Goal: Communication & Community: Answer question/provide support

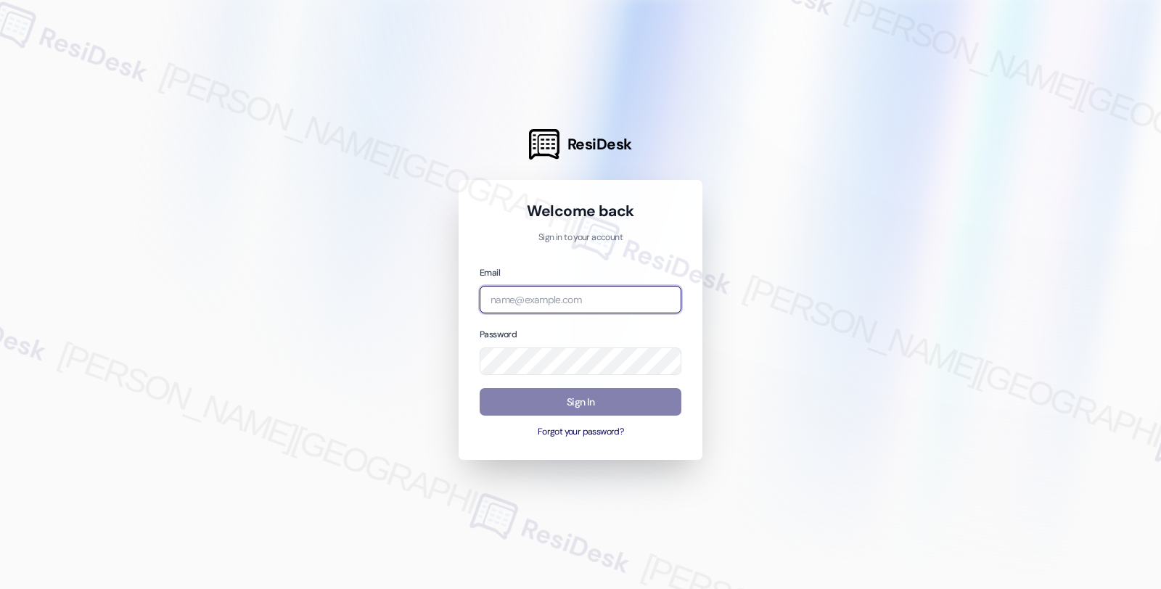
click at [563, 299] on input "email" at bounding box center [581, 300] width 202 height 28
type input "automated-surveys-root_management-fides.[PERSON_NAME]@root_[DOMAIN_NAME]"
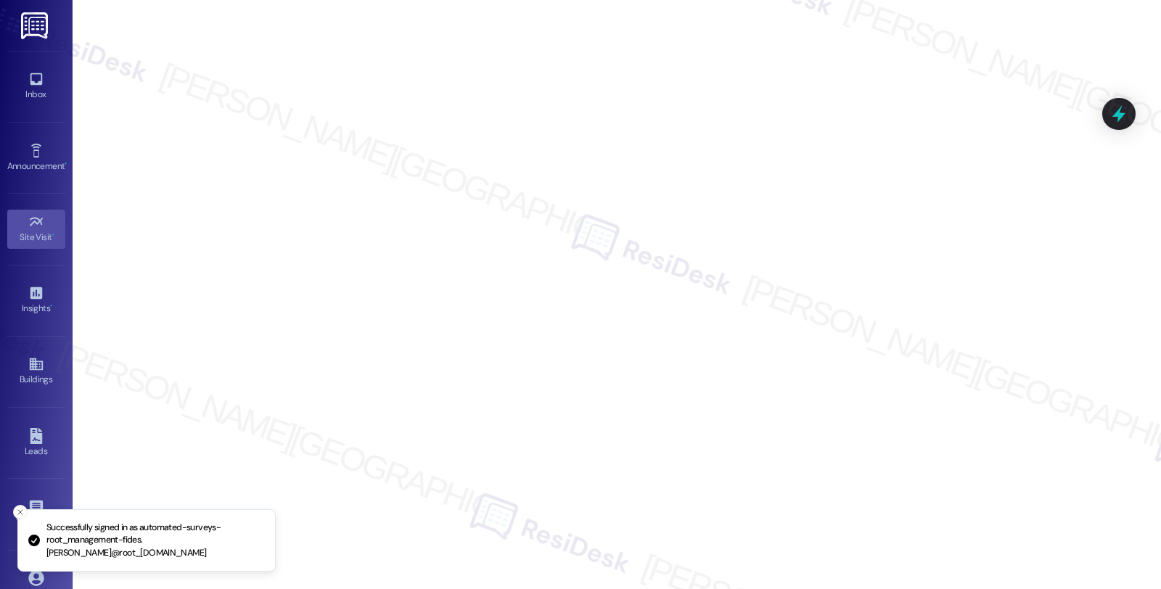
drag, startPoint x: 38, startPoint y: 78, endPoint x: 67, endPoint y: 57, distance: 35.3
click at [38, 78] on icon at bounding box center [36, 79] width 12 height 12
